Goal: Check status: Check status

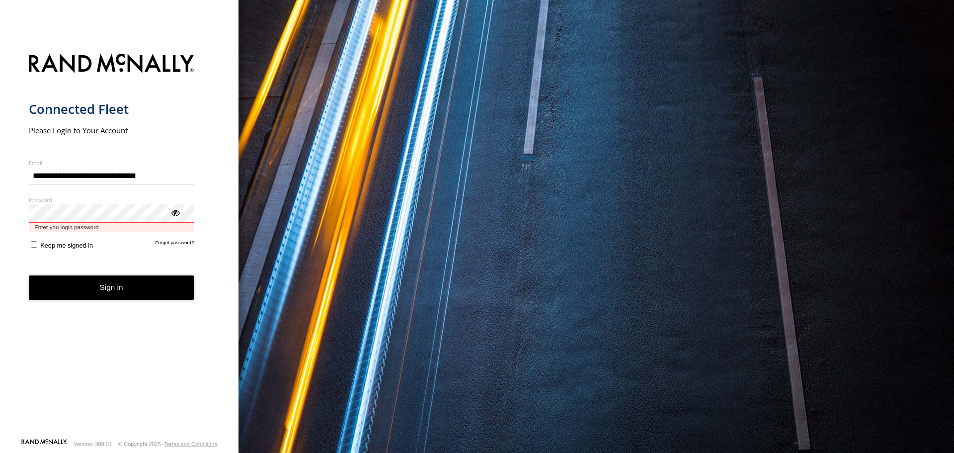
click at [29, 275] on button "Sign in" at bounding box center [111, 287] width 165 height 24
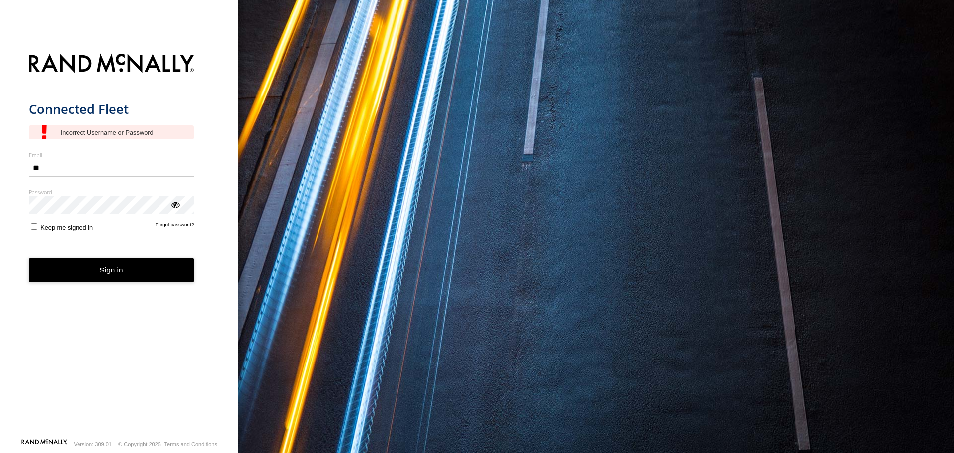
type input "**********"
click at [173, 206] on div "ViewPassword" at bounding box center [175, 204] width 10 height 10
click at [123, 274] on button "Sign in" at bounding box center [111, 270] width 165 height 24
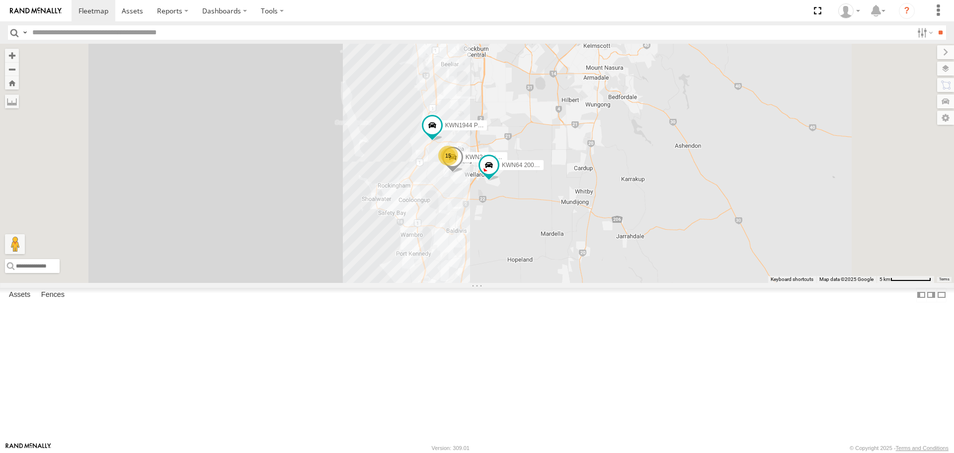
drag, startPoint x: 582, startPoint y: 225, endPoint x: 549, endPoint y: 323, distance: 103.7
click at [549, 282] on div "KWN1944 Parks 15 KWN708 Supervisor NA KWN64 2001034 Hino 300 KWN24 Tractor" at bounding box center [477, 163] width 954 height 238
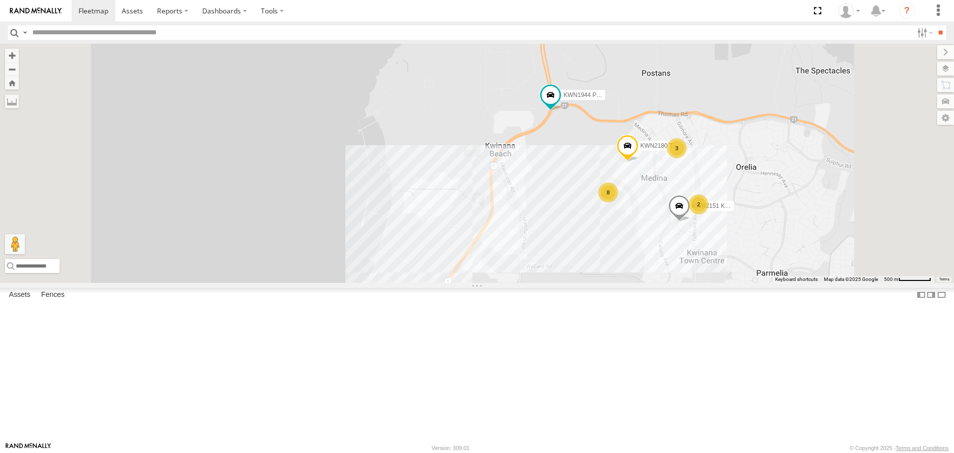
drag, startPoint x: 581, startPoint y: 218, endPoint x: 539, endPoint y: 347, distance: 135.7
click at [539, 282] on div "KWN1944 Parks KWN708 Supervisor NA KWN64 2001034 Hino 300 KWN24 Tractor KWN2151…" at bounding box center [477, 163] width 954 height 238
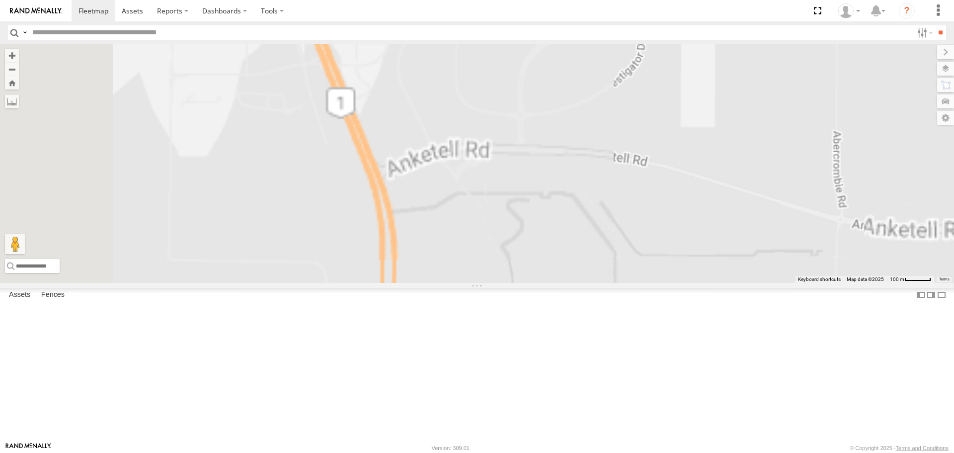
drag, startPoint x: 564, startPoint y: 385, endPoint x: 527, endPoint y: 151, distance: 236.9
click at [527, 159] on div "KWN1944 Parks KWN708 Supervisor NA KWN64 2001034 Hino 300 KWN24 Tractor KWN2151…" at bounding box center [477, 163] width 954 height 238
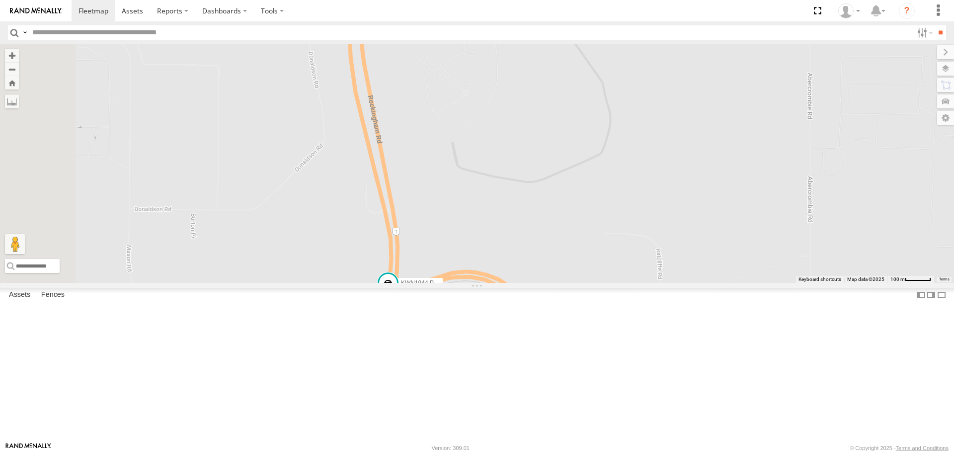
drag, startPoint x: 487, startPoint y: 326, endPoint x: 473, endPoint y: 216, distance: 110.7
click at [473, 216] on div "KWN1944 Parks KWN708 Supervisor NA KWN64 2001034 Hino 300 KWN24 Tractor KWN2151…" at bounding box center [477, 163] width 954 height 238
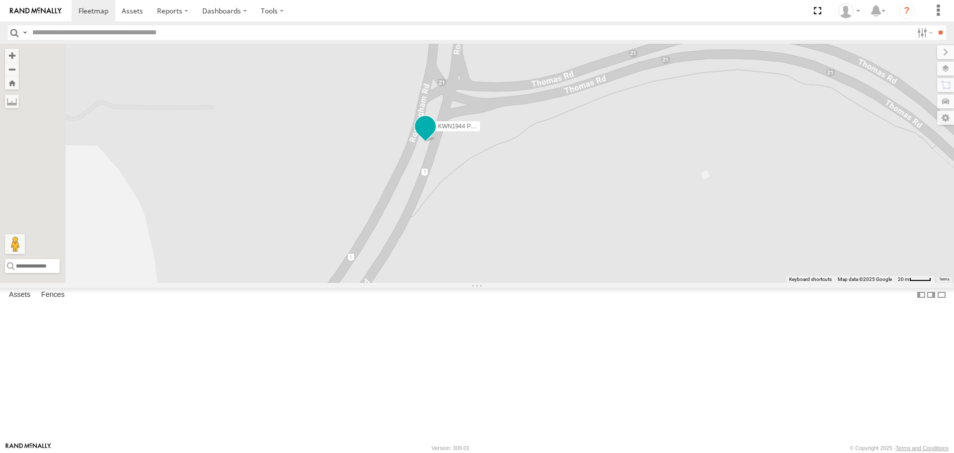
click at [434, 135] on span at bounding box center [425, 126] width 18 height 18
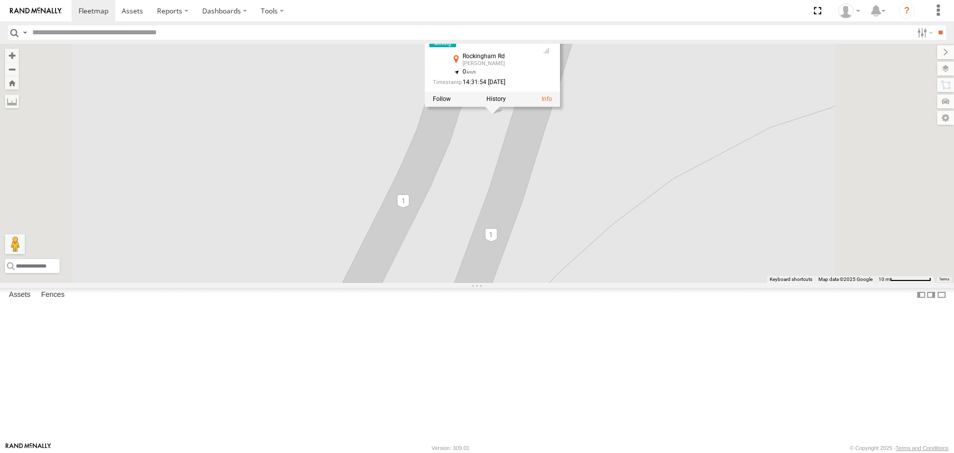
drag, startPoint x: 544, startPoint y: 323, endPoint x: 538, endPoint y: 362, distance: 39.3
click at [538, 282] on div "KWN1944 Parks KWN708 Supervisor NA KWN64 2001034 Hino 300 KWN24 Tractor KWN2151…" at bounding box center [477, 163] width 954 height 238
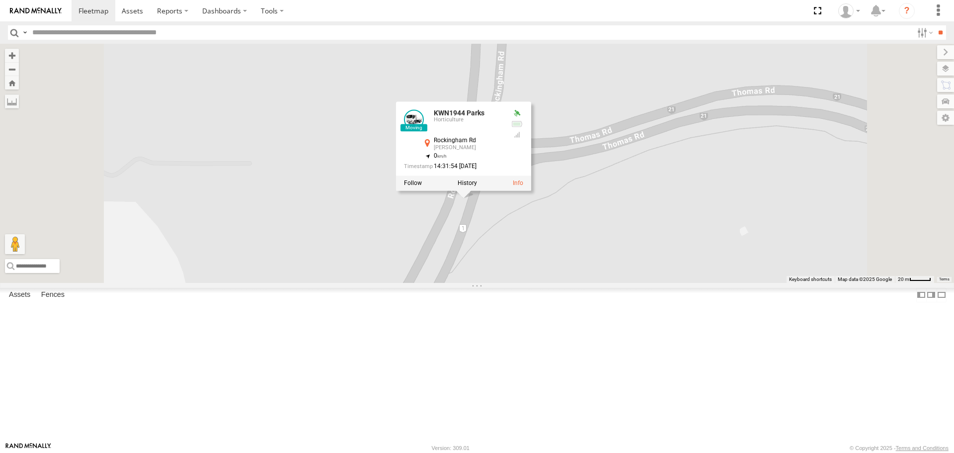
drag, startPoint x: 521, startPoint y: 388, endPoint x: 624, endPoint y: 147, distance: 262.3
click at [624, 147] on div "KWN1944 Parks KWN708 Supervisor NA KWN64 2001034 Hino 300 KWN24 Tractor KWN2151…" at bounding box center [477, 163] width 954 height 238
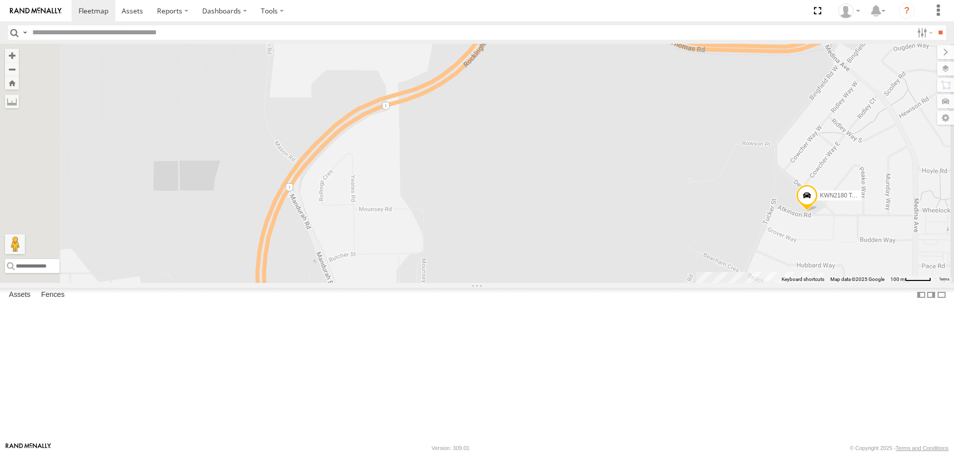
drag, startPoint x: 489, startPoint y: 271, endPoint x: 561, endPoint y: 113, distance: 173.8
click at [558, 116] on div "KWN1944 Parks KWN708 Supervisor NA KWN64 2001034 Hino 300 KWN24 Tractor KWN2151…" at bounding box center [477, 163] width 954 height 238
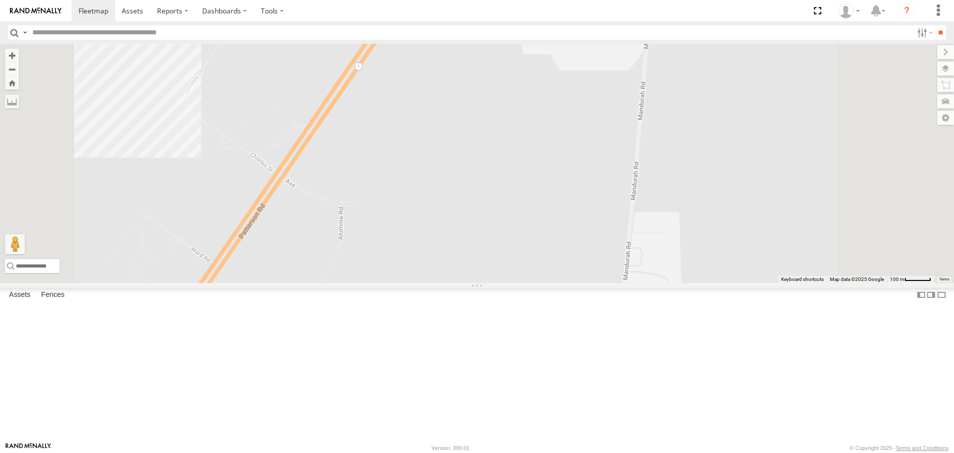
drag, startPoint x: 482, startPoint y: 255, endPoint x: 554, endPoint y: 197, distance: 92.9
click at [550, 197] on div "KWN1944 Parks KWN708 Supervisor NA KWN64 2001034 Hino 300 KWN24 Tractor KWN2151…" at bounding box center [477, 163] width 954 height 238
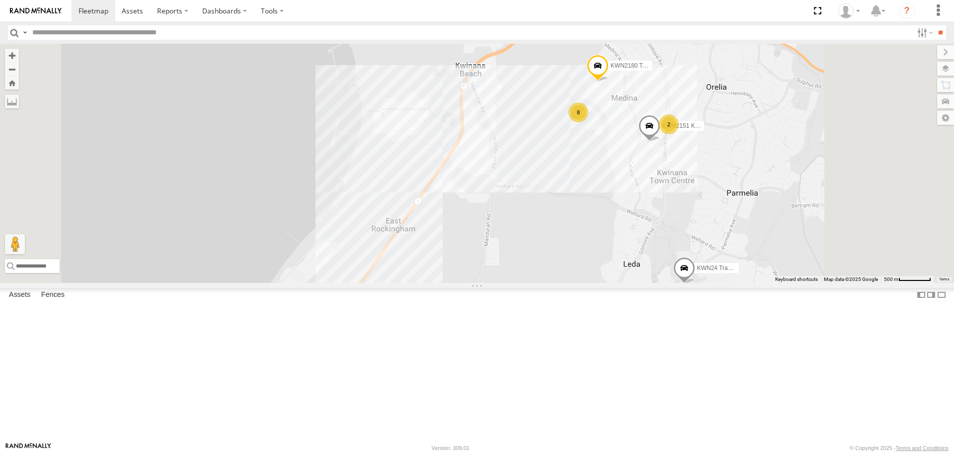
drag, startPoint x: 486, startPoint y: 366, endPoint x: 474, endPoint y: 388, distance: 25.1
click at [474, 282] on div "KWN1944 Parks KWN708 Supervisor NA KWN64 2001034 Hino 300 KWN24 Tractor KWN2151…" at bounding box center [477, 163] width 954 height 238
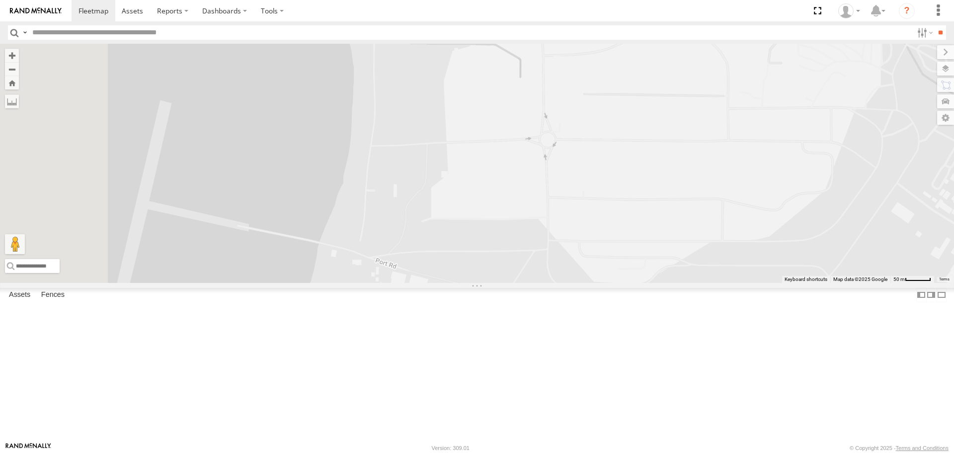
drag, startPoint x: 452, startPoint y: 239, endPoint x: 496, endPoint y: 196, distance: 61.8
click at [496, 196] on div "KWN1944 Parks KWN708 Supervisor NA KWN64 2001034 Hino 300 KWN24 Tractor KWN2151…" at bounding box center [477, 163] width 954 height 238
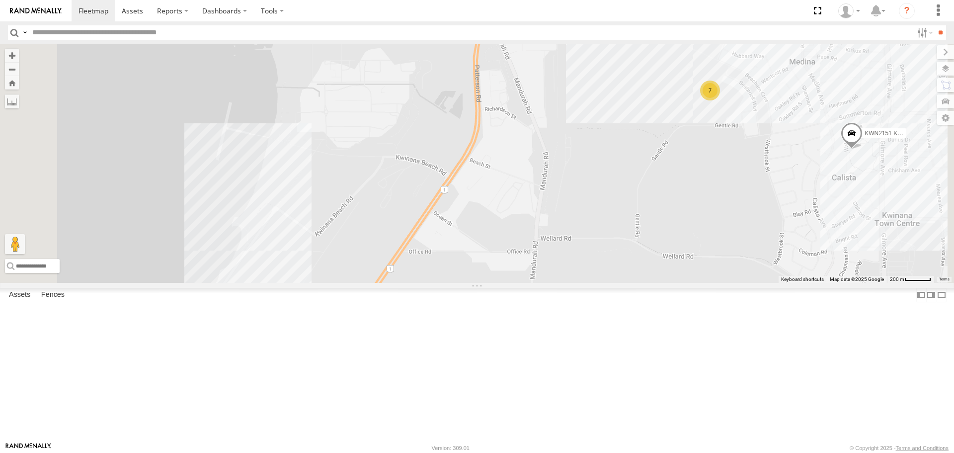
drag, startPoint x: 416, startPoint y: 344, endPoint x: 407, endPoint y: 270, distance: 74.5
click at [407, 270] on div "KWN1944 Parks KWN708 Supervisor NA KWN64 2001034 Hino 300 KWN24 Tractor KWN2151…" at bounding box center [477, 163] width 954 height 238
drag, startPoint x: 407, startPoint y: 270, endPoint x: 404, endPoint y: 266, distance: 5.7
click at [407, 270] on div "KWN1944 Parks KWN708 Supervisor NA KWN64 2001034 Hino 300 KWN24 Tractor KWN2151…" at bounding box center [477, 163] width 954 height 238
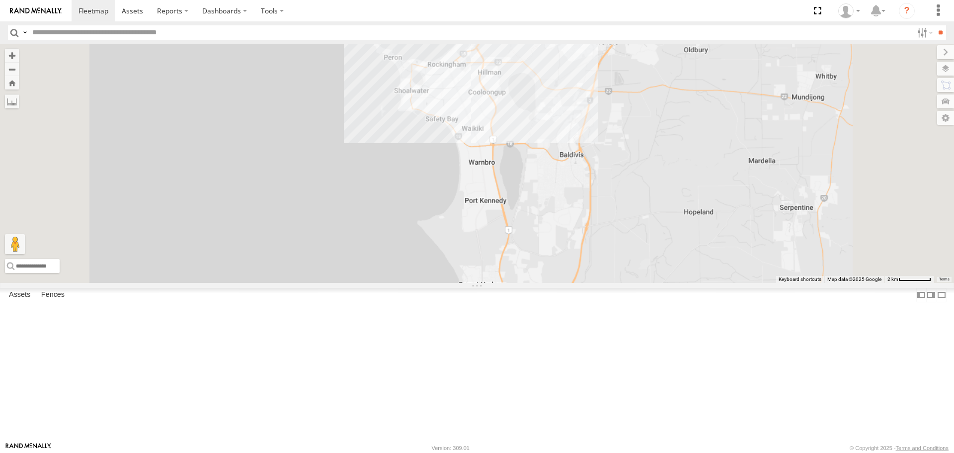
drag, startPoint x: 611, startPoint y: 283, endPoint x: 610, endPoint y: 433, distance: 150.5
click at [610, 282] on div "KWN708 Supervisor NA" at bounding box center [477, 163] width 954 height 238
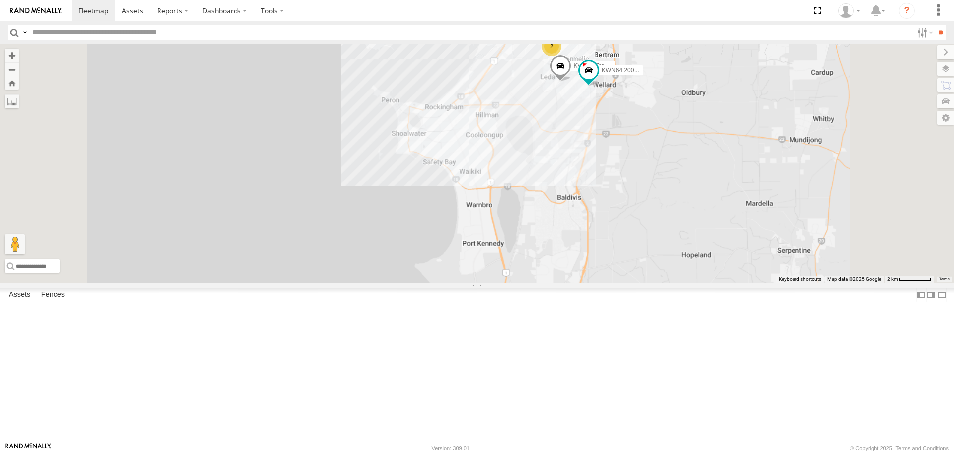
drag, startPoint x: 603, startPoint y: 287, endPoint x: 571, endPoint y: 433, distance: 149.5
click at [571, 282] on div "KWN708 Supervisor NA 14 2 KWN64 2001034 Hino 300 KWN24 Tractor" at bounding box center [477, 163] width 954 height 238
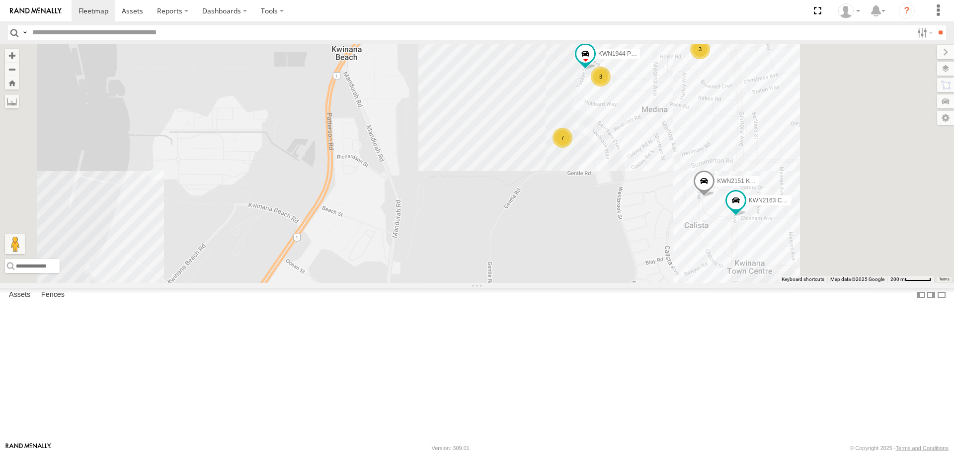
drag, startPoint x: 543, startPoint y: 214, endPoint x: 526, endPoint y: 183, distance: 35.6
click at [526, 184] on div "KWN708 Supervisor NA KWN64 2001034 Hino 300 KWN24 Tractor KWN1944 Parks KWN2151…" at bounding box center [477, 163] width 954 height 238
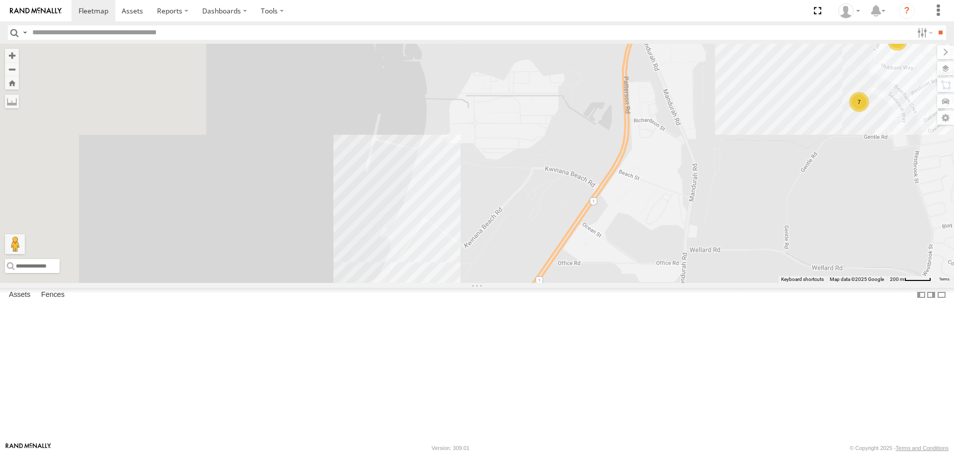
drag, startPoint x: 463, startPoint y: 274, endPoint x: 763, endPoint y: 250, distance: 301.0
click at [763, 250] on div "KWN708 Supervisor NA KWN64 2001034 Hino 300 KWN24 Tractor KWN1944 Parks KWN2151…" at bounding box center [477, 163] width 954 height 238
